Goal: Navigation & Orientation: Find specific page/section

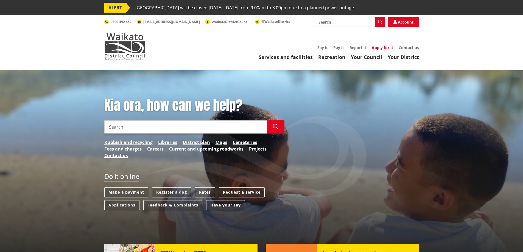
click at [386, 48] on link "Apply for it" at bounding box center [382, 47] width 21 height 5
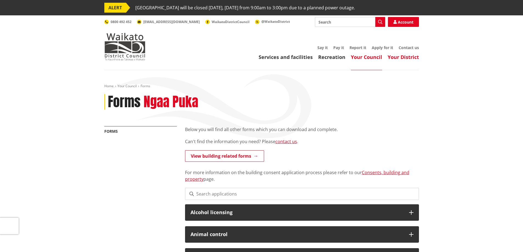
click at [415, 56] on link "Your District" at bounding box center [403, 57] width 31 height 7
